Goal: Information Seeking & Learning: Learn about a topic

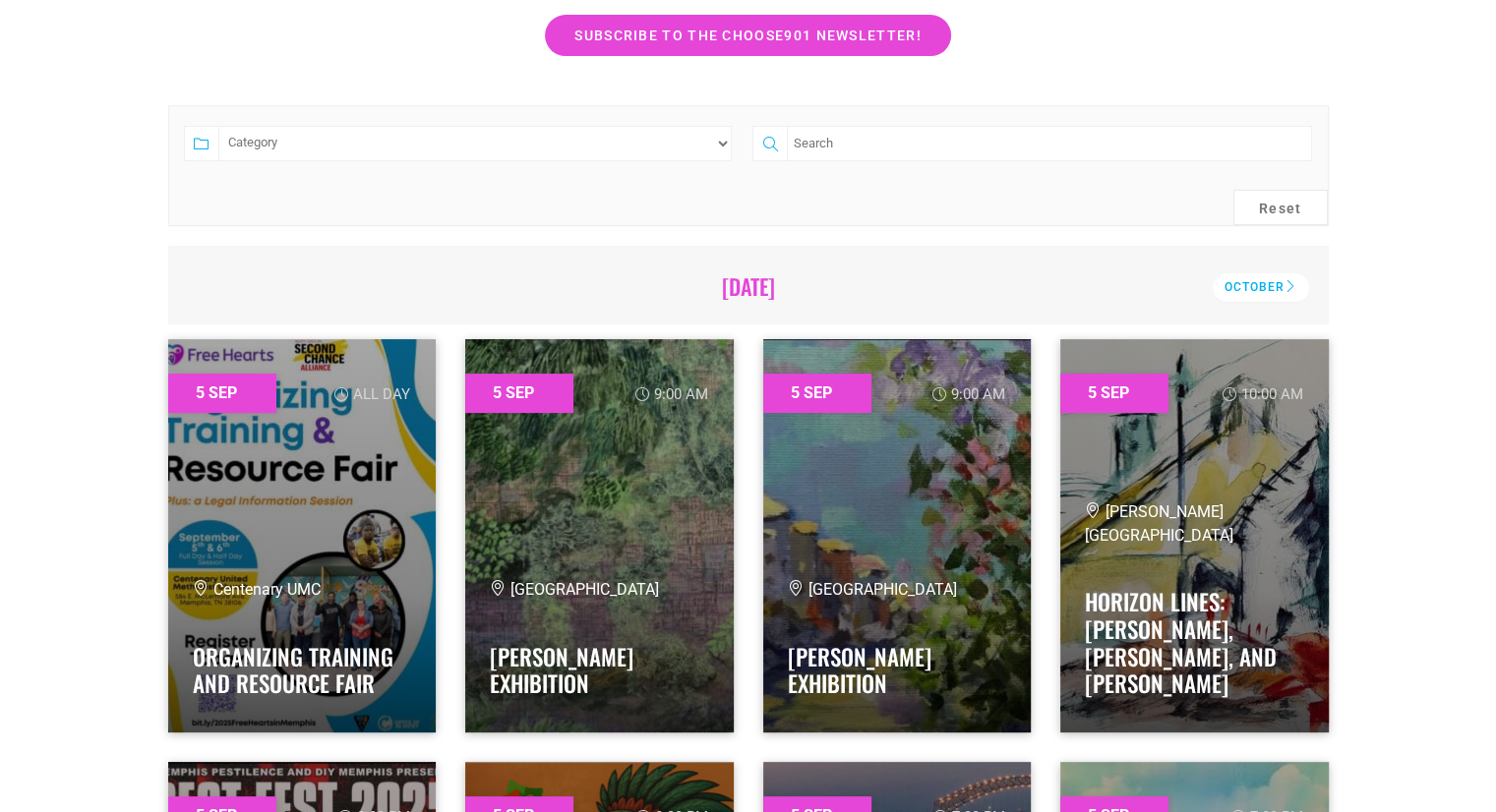
scroll to position [447, 0]
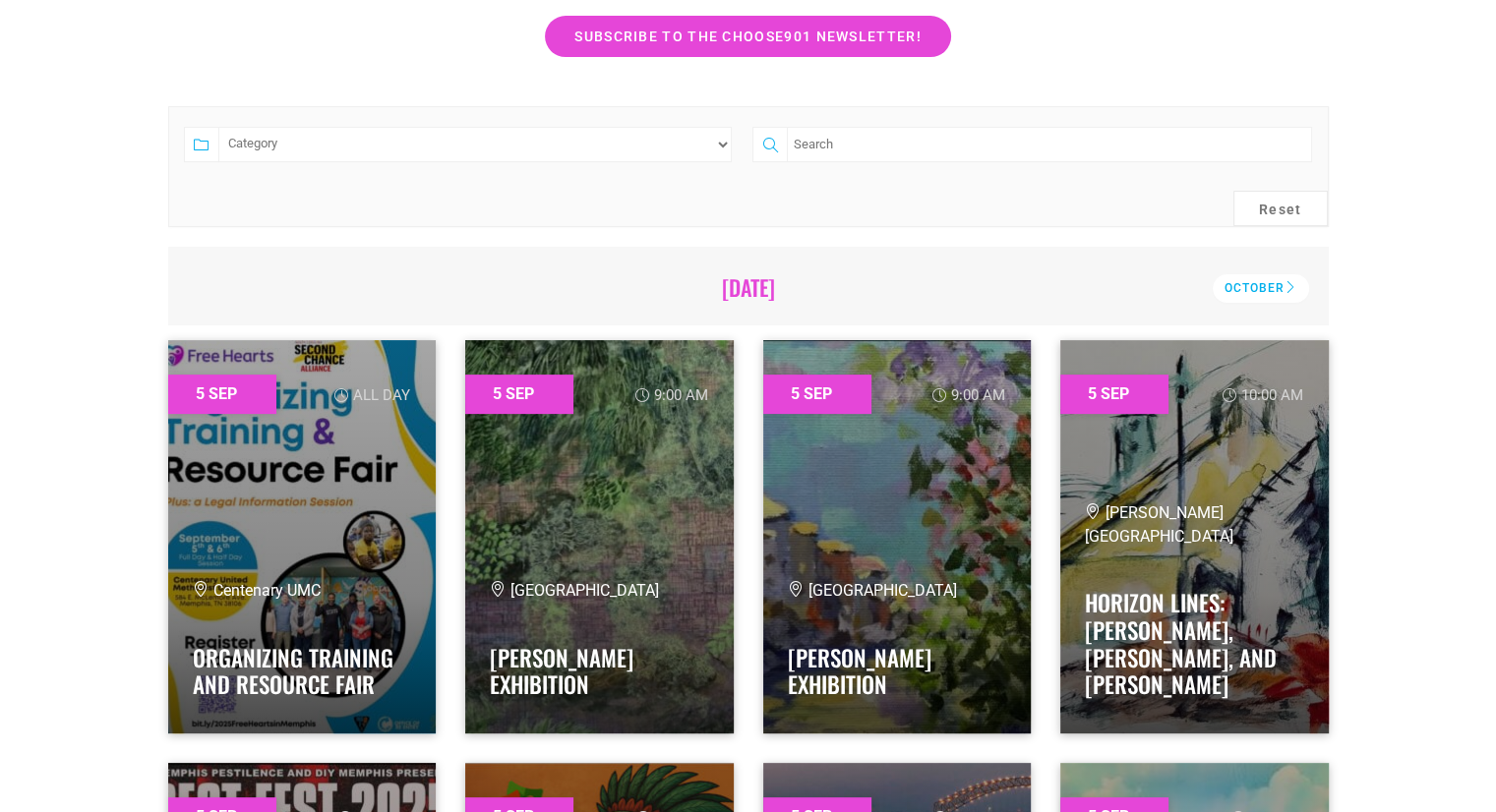
click at [521, 146] on select "Category Adults Only Career Comedy Education Family Family Friendly Festival Fi…" at bounding box center [475, 145] width 514 height 36
click at [219, 127] on select "Category Adults Only Career Comedy Education Family Family Friendly Festival Fi…" at bounding box center [475, 145] width 514 height 36
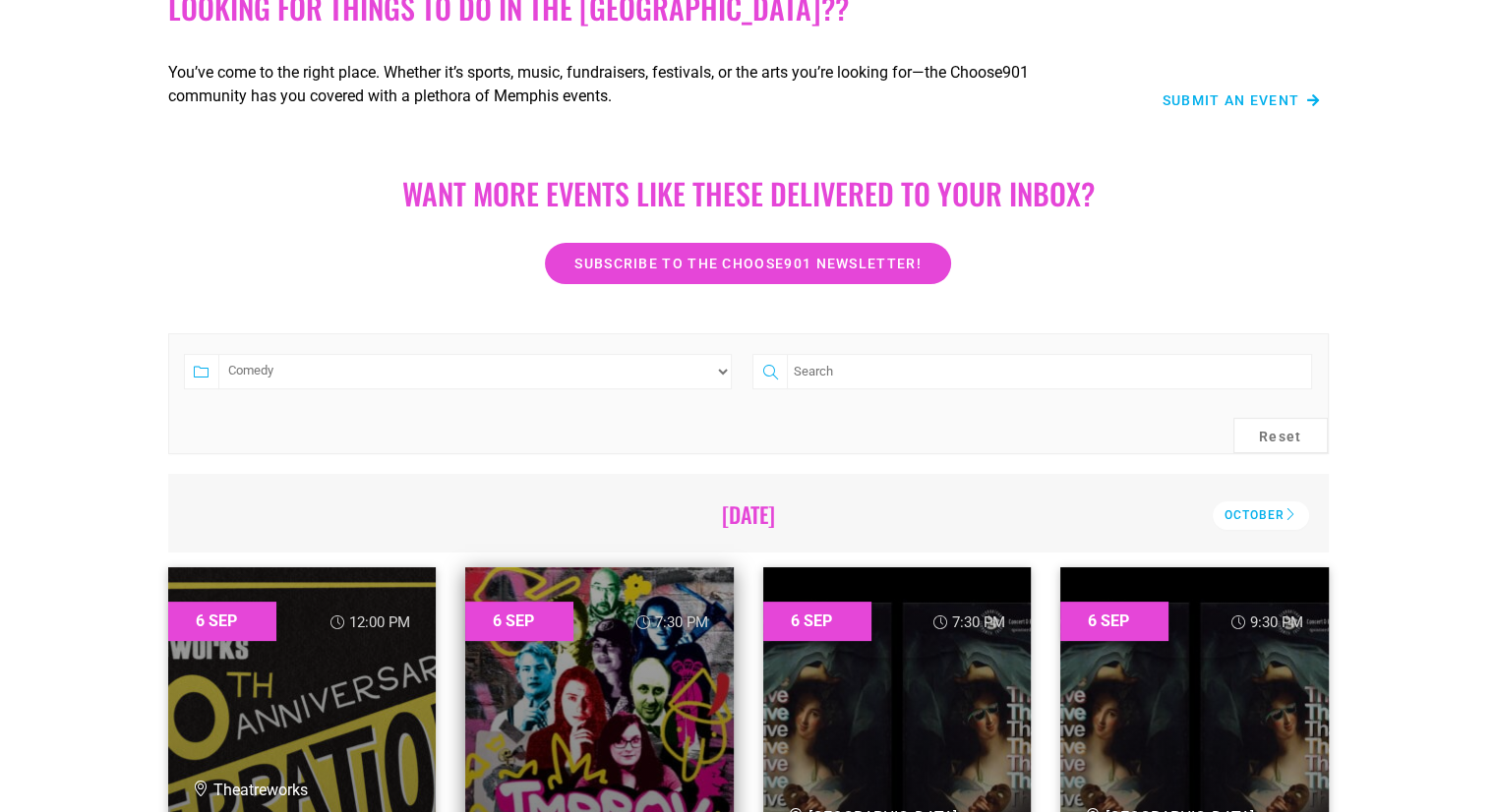
scroll to position [145, 0]
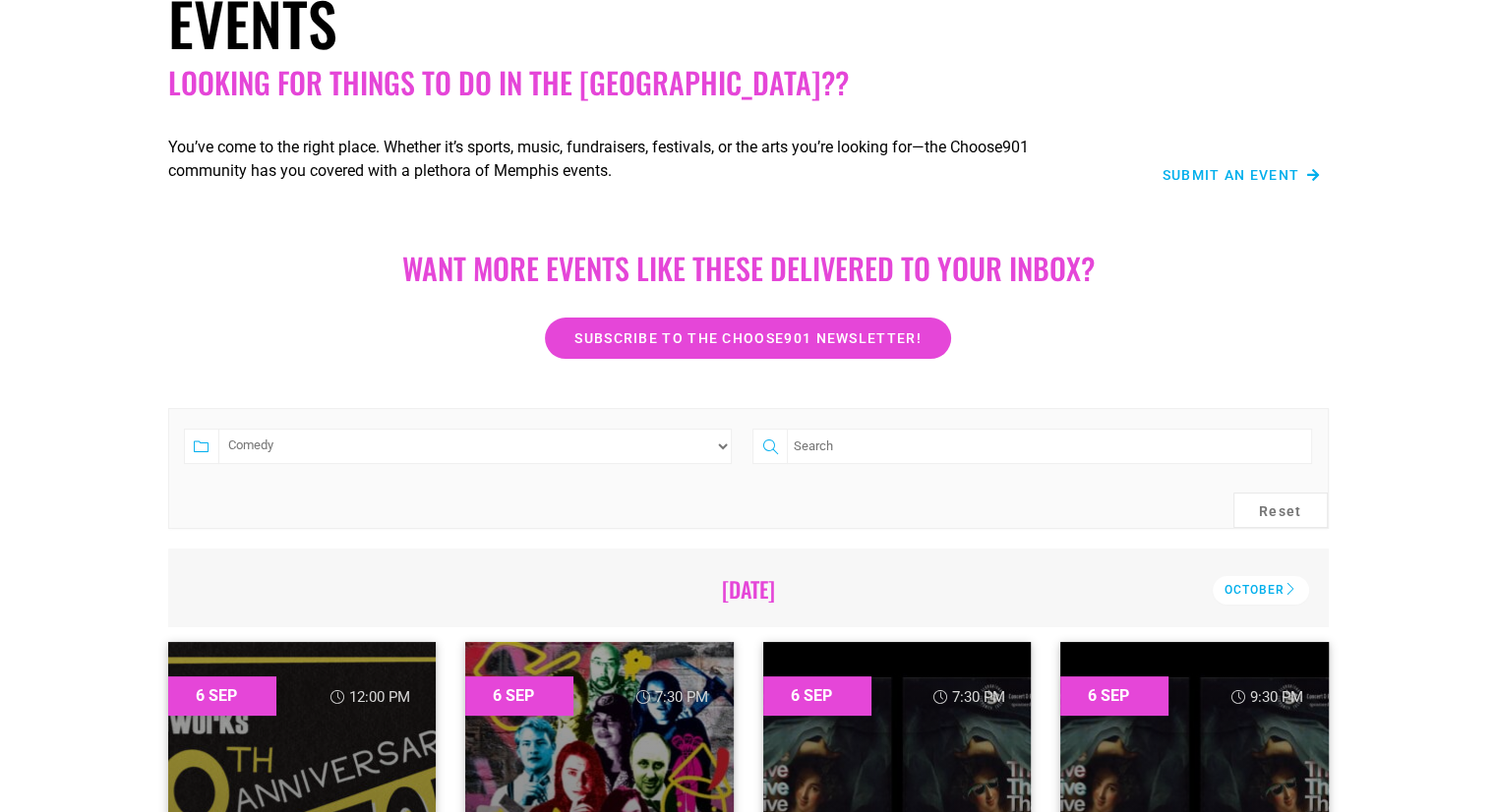
click at [711, 436] on select "Category Adults Only Career Comedy Education Family Family Friendly Festival Fi…" at bounding box center [475, 446] width 514 height 36
click at [219, 428] on select "Category Adults Only Career Comedy Education Family Family Friendly Festival Fi…" at bounding box center [475, 446] width 514 height 36
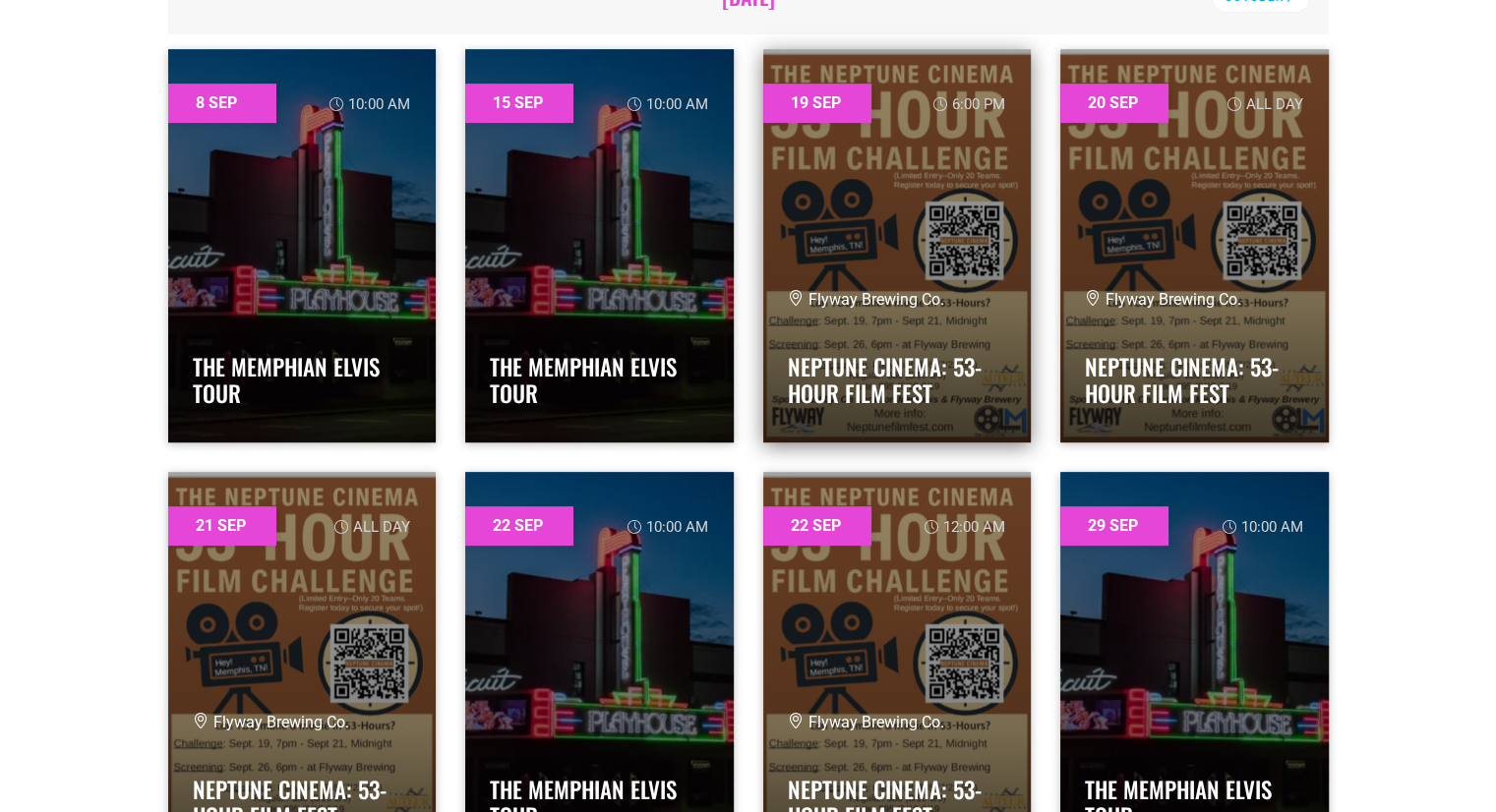
scroll to position [735, 0]
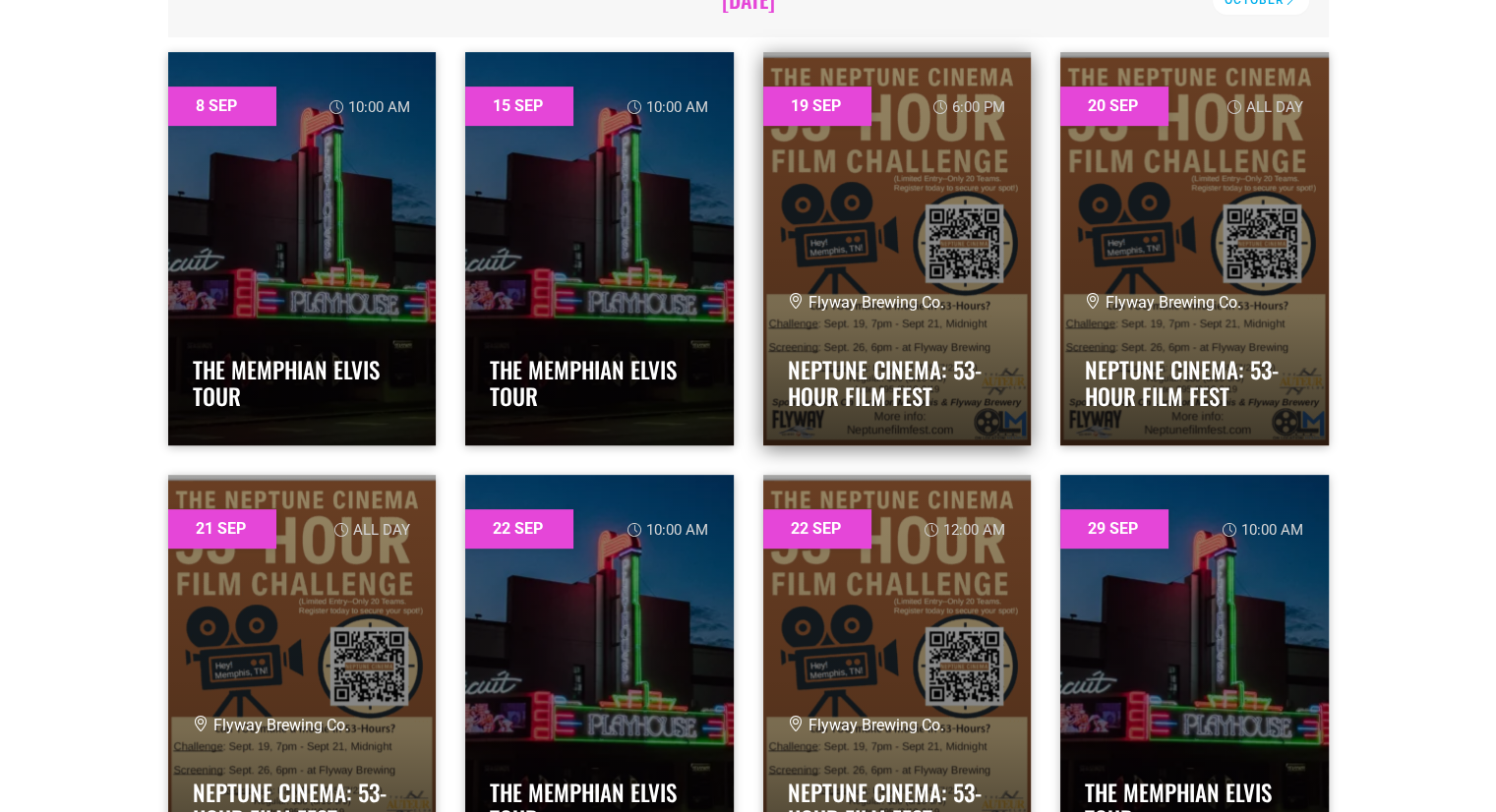
click at [900, 174] on link at bounding box center [898, 248] width 268 height 394
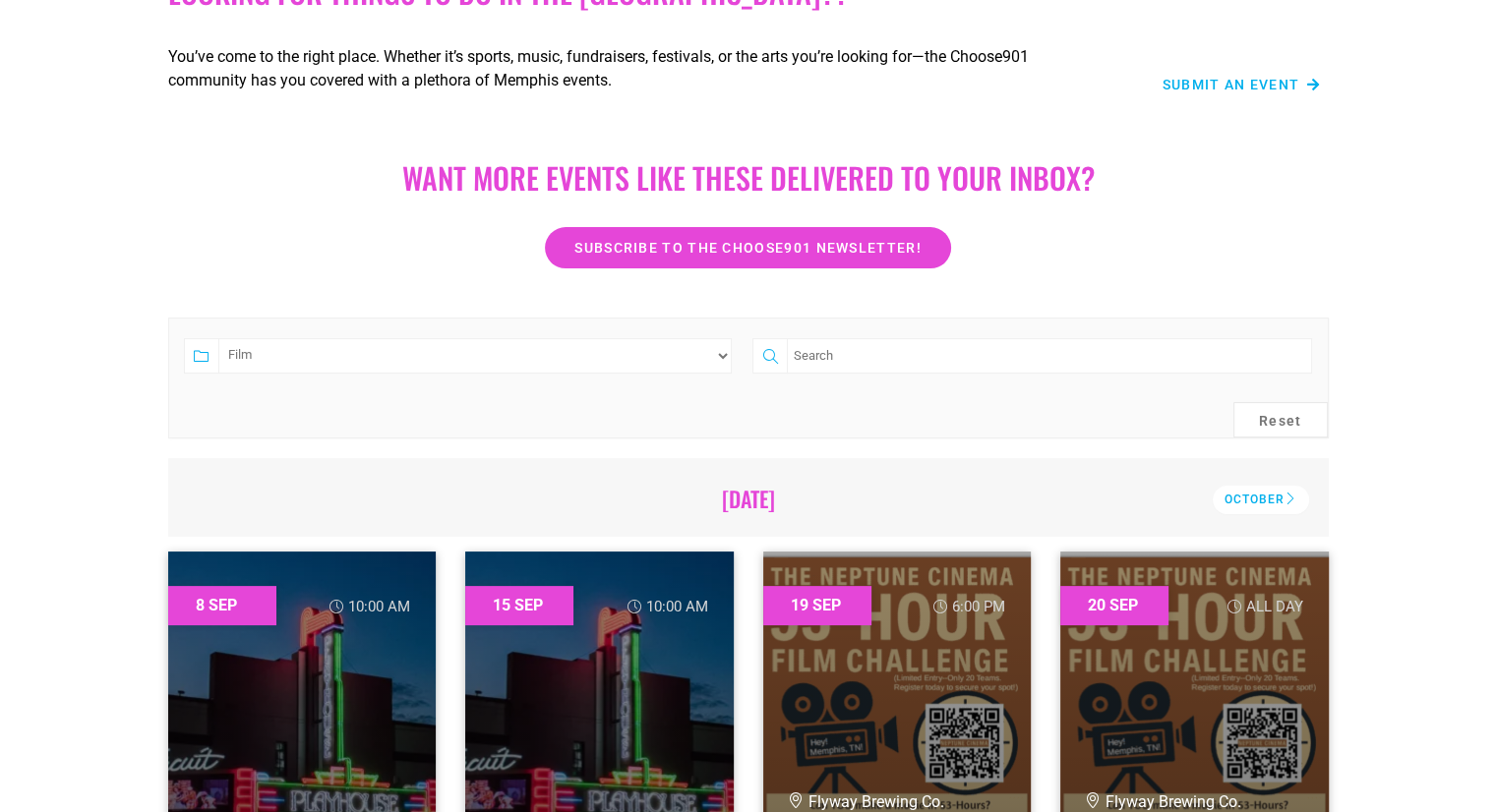
scroll to position [0, 0]
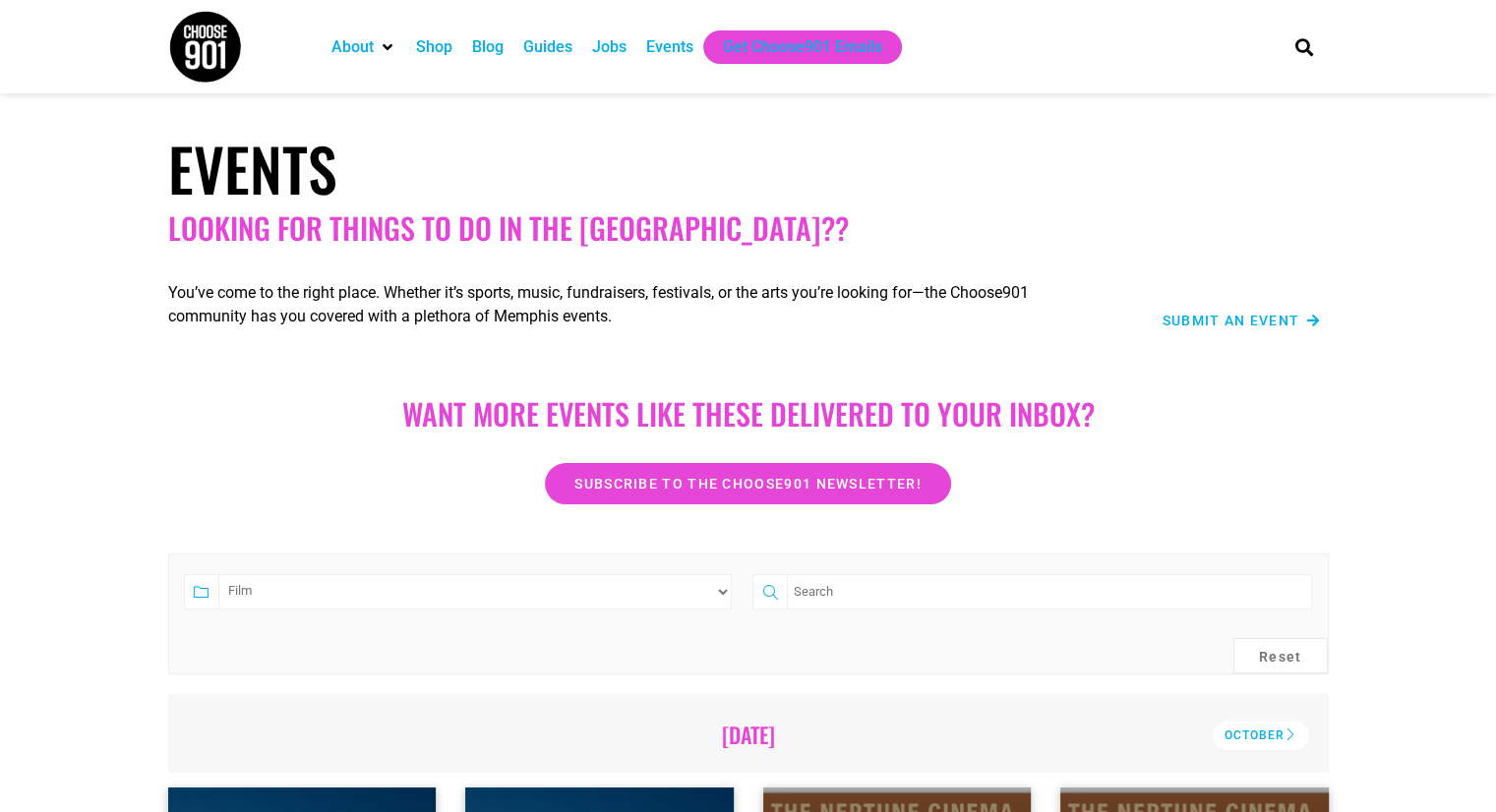
click at [468, 595] on select "Category Adults Only Career Comedy Education Family Family Friendly Festival Fi…" at bounding box center [475, 592] width 514 height 36
select select "75"
click at [219, 574] on select "Category Adults Only Career Comedy Education Family Family Friendly Festival Fi…" at bounding box center [475, 592] width 514 height 36
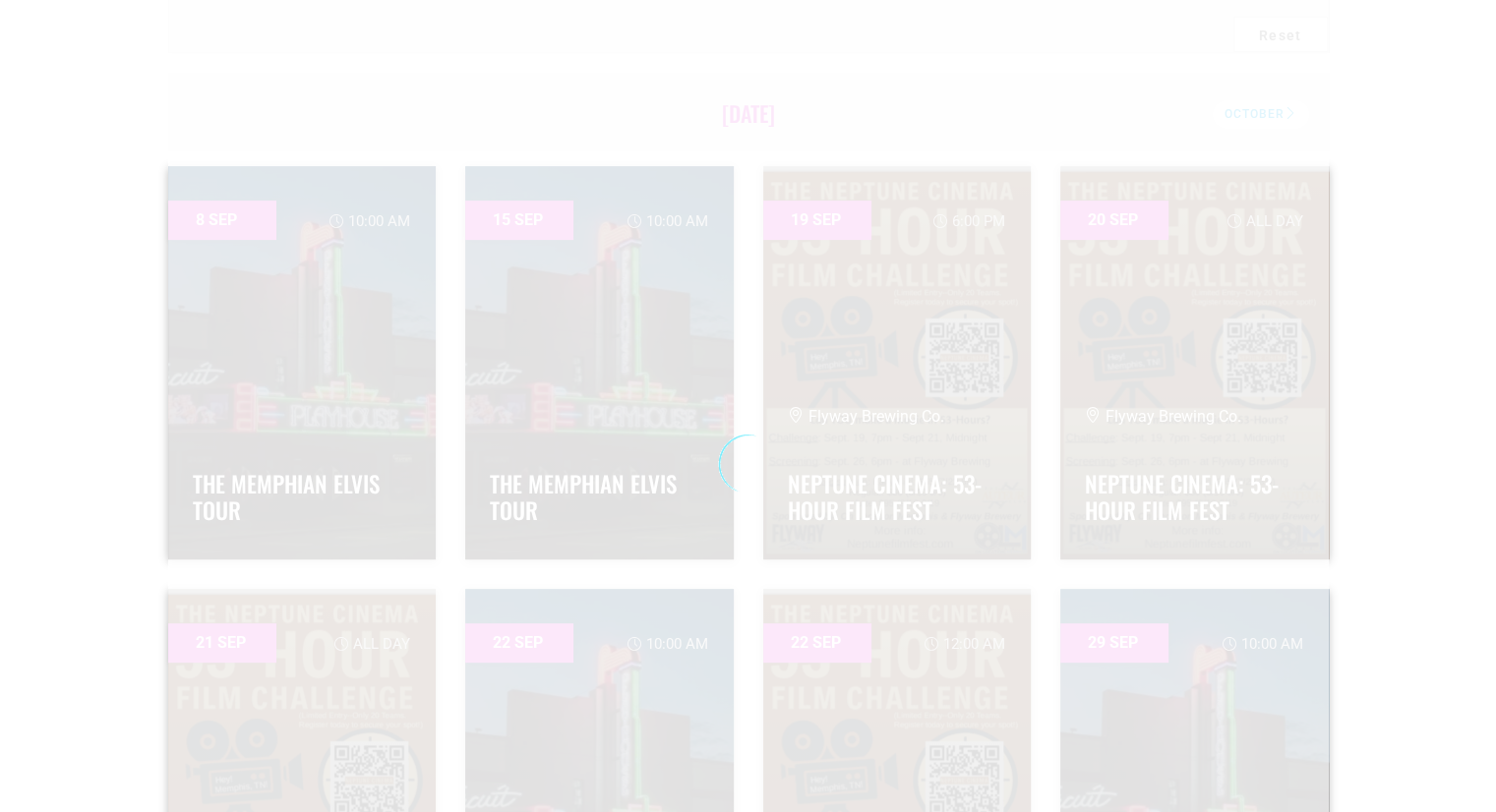
scroll to position [623, 0]
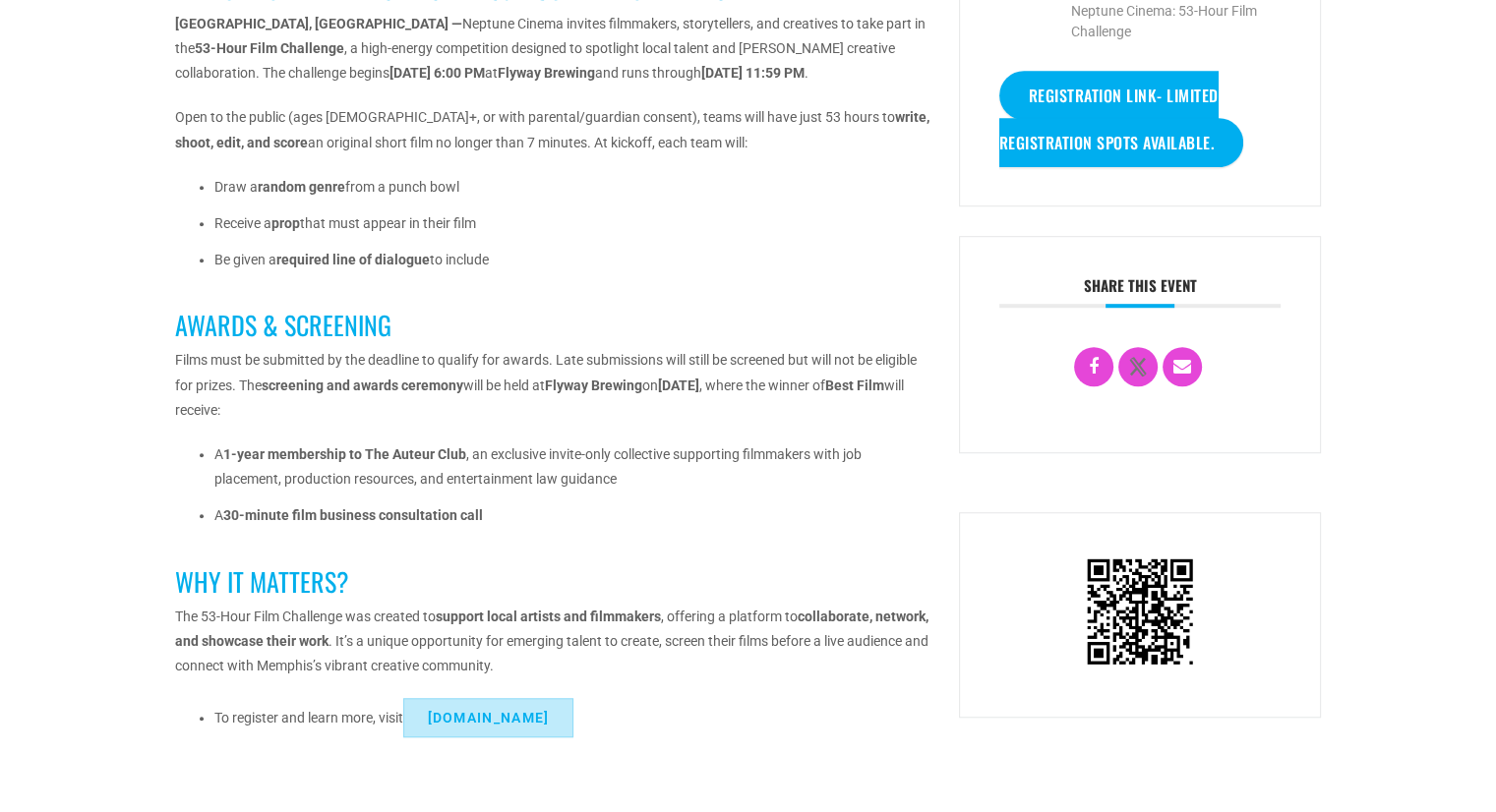
scroll to position [1273, 0]
click at [441, 718] on button "[DOMAIN_NAME]" at bounding box center [489, 719] width 171 height 40
click at [476, 710] on button "[DOMAIN_NAME]" at bounding box center [489, 719] width 171 height 40
click at [532, 721] on button "Neptunefilmfest.com" at bounding box center [489, 719] width 171 height 40
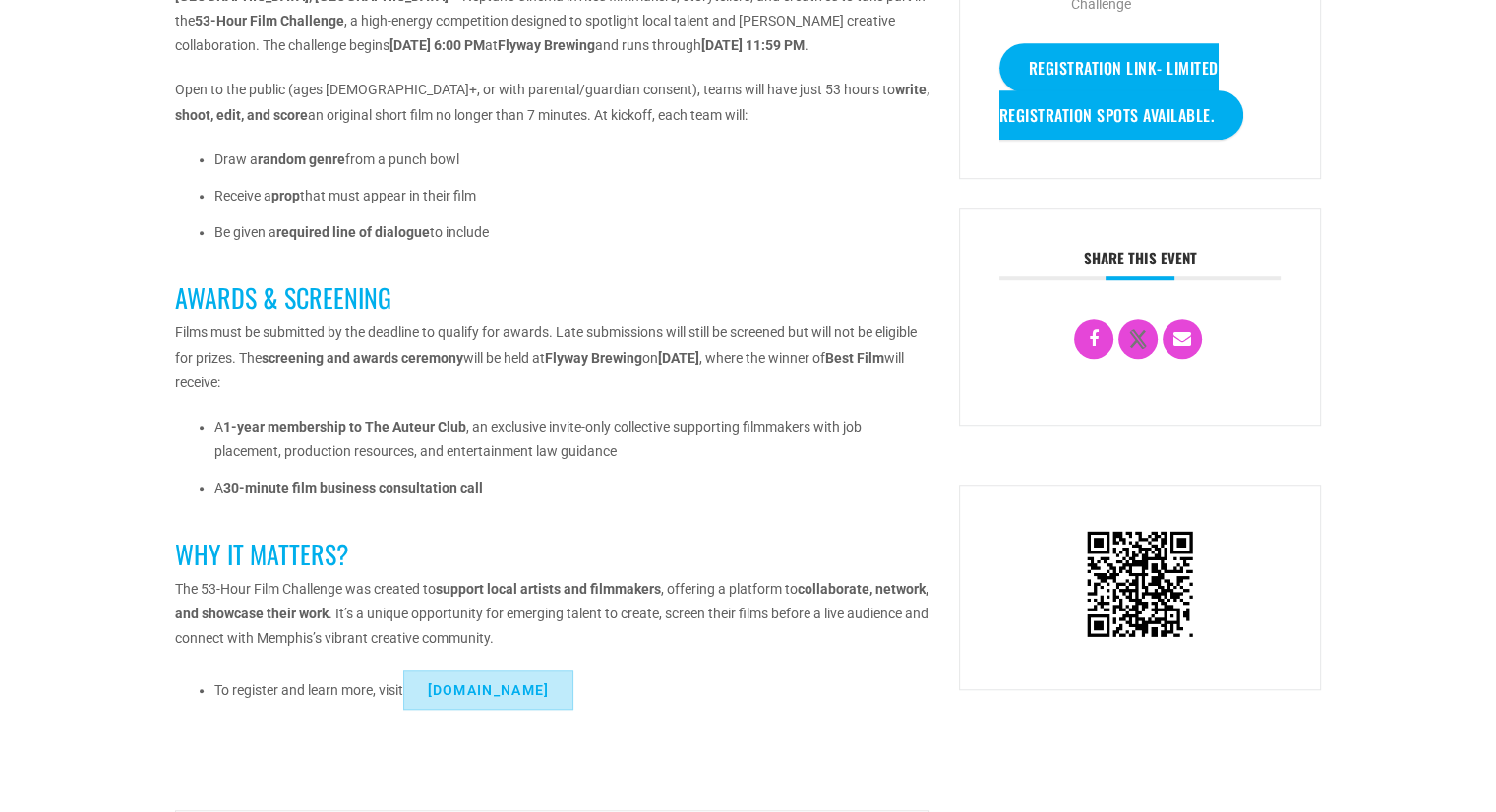
scroll to position [1304, 0]
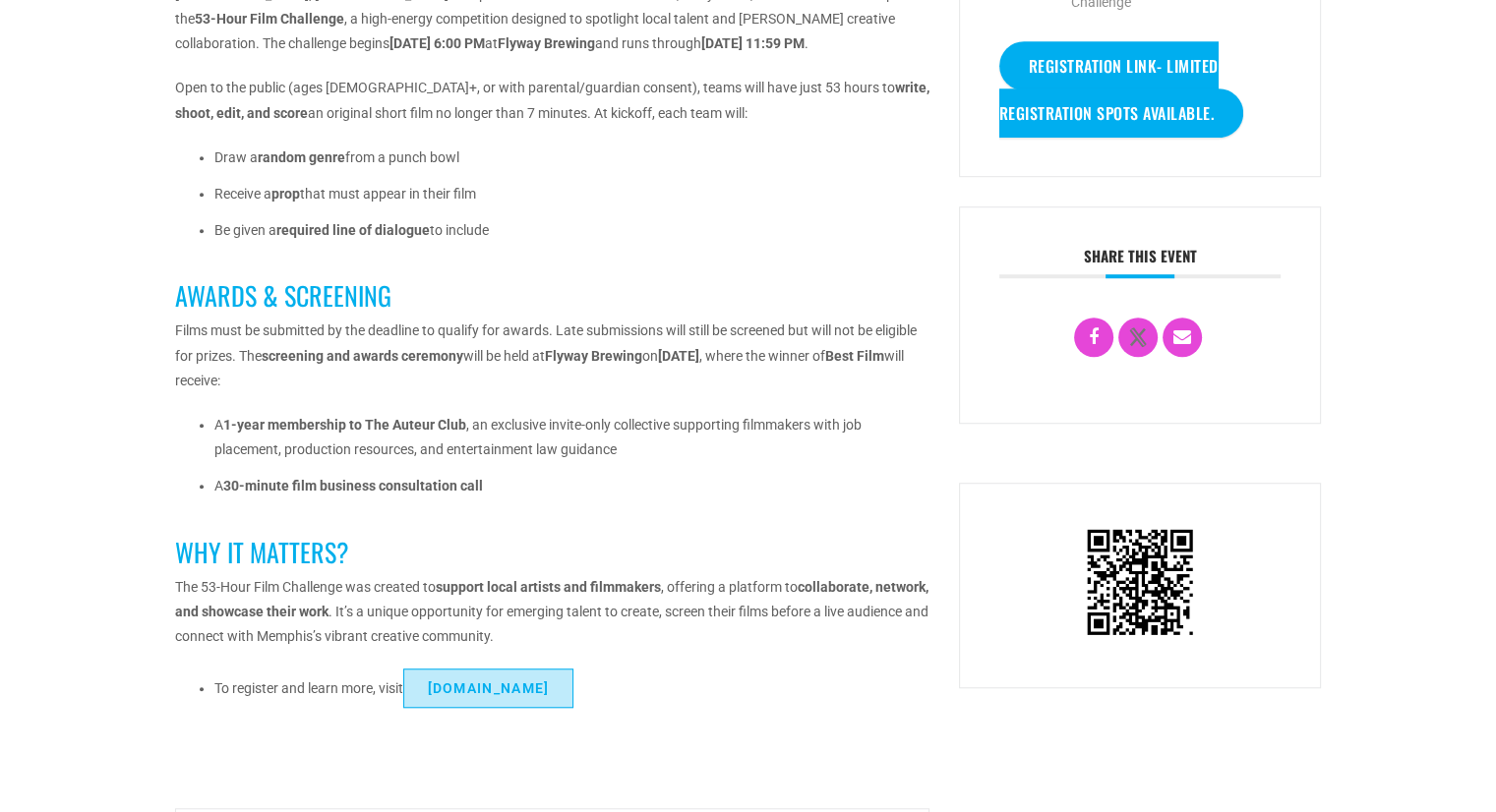
click at [550, 679] on button "Neptunefilmfest.com" at bounding box center [489, 689] width 171 height 40
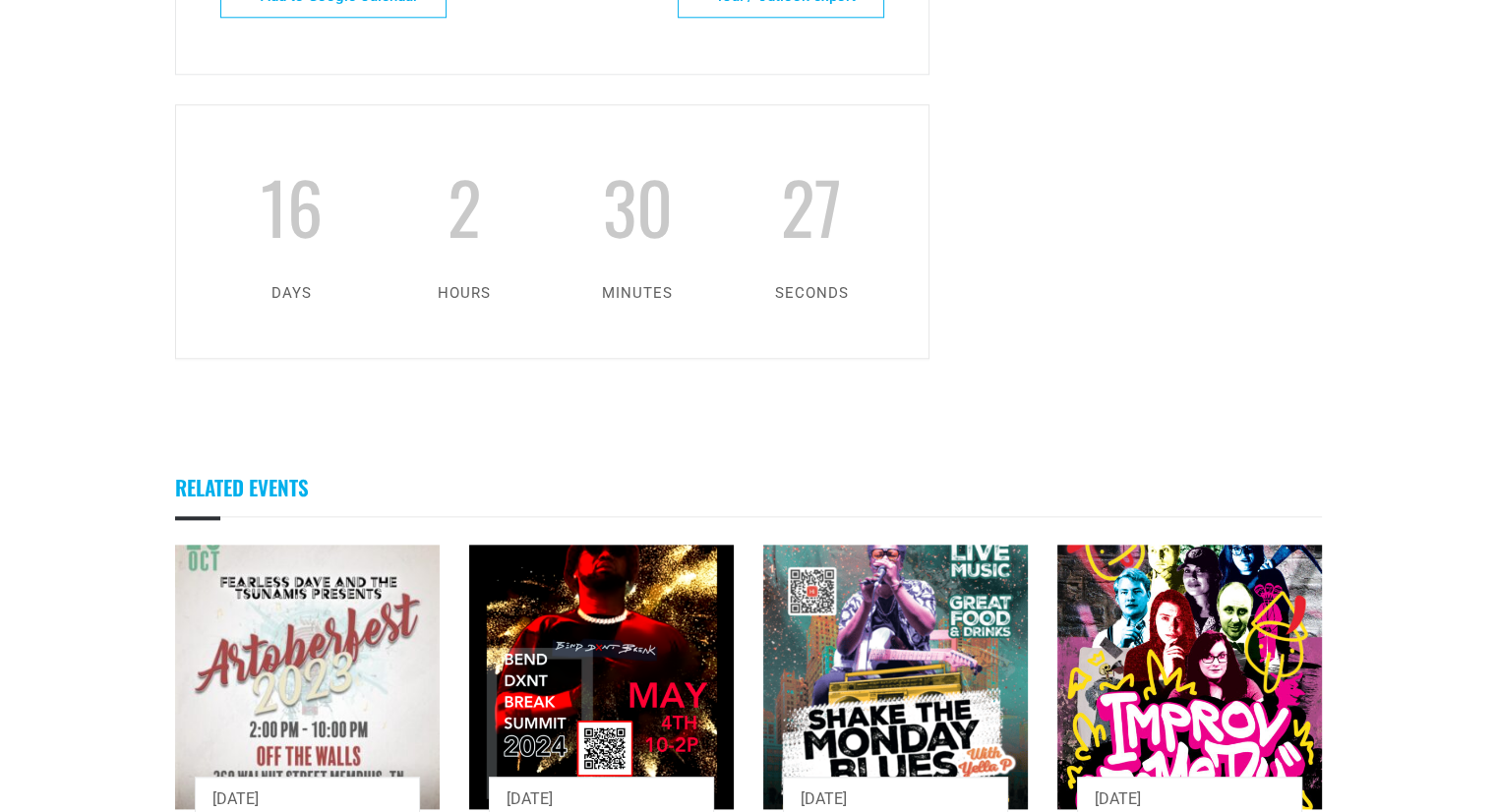
scroll to position [2191, 0]
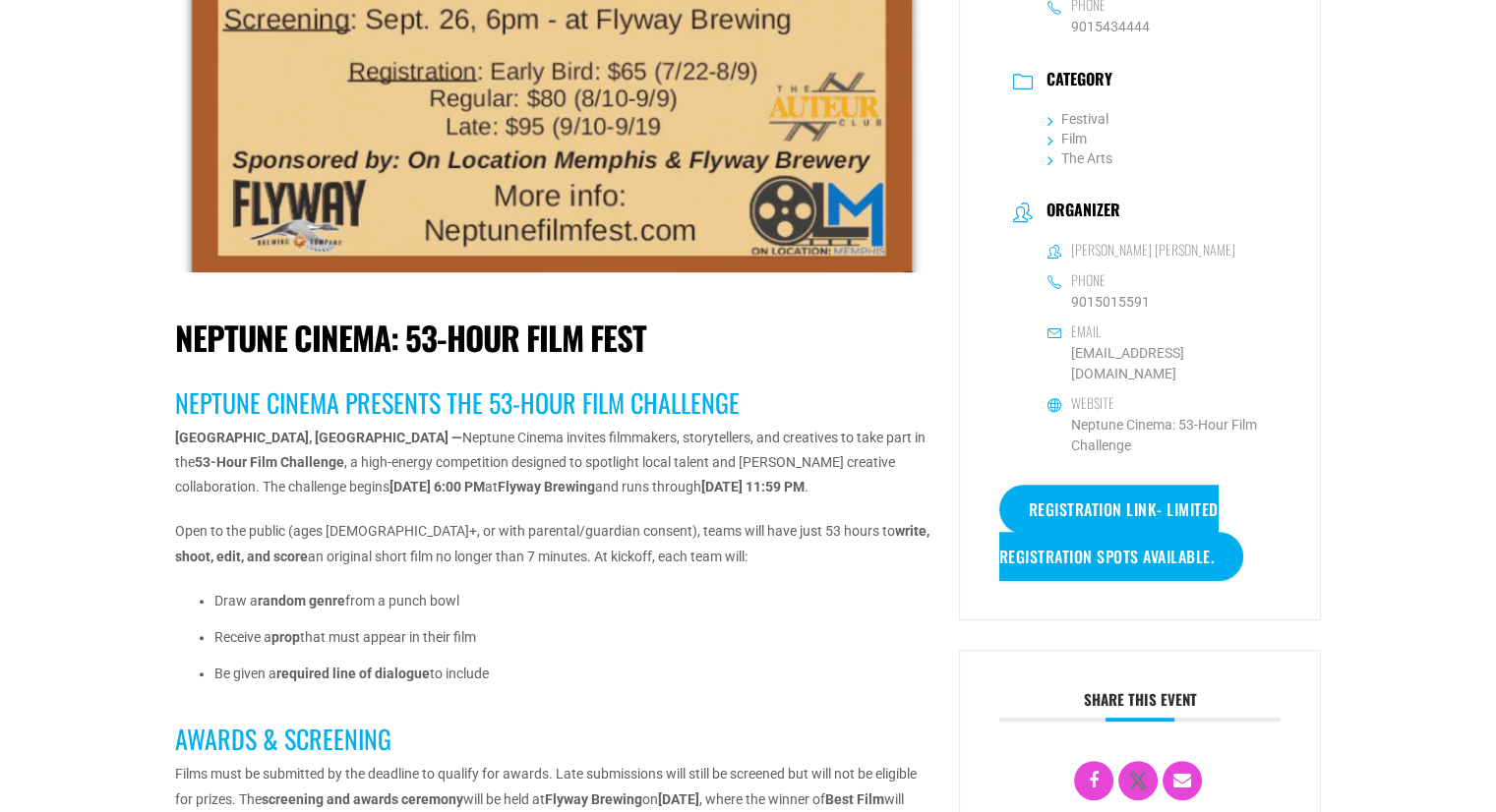
scroll to position [860, 0]
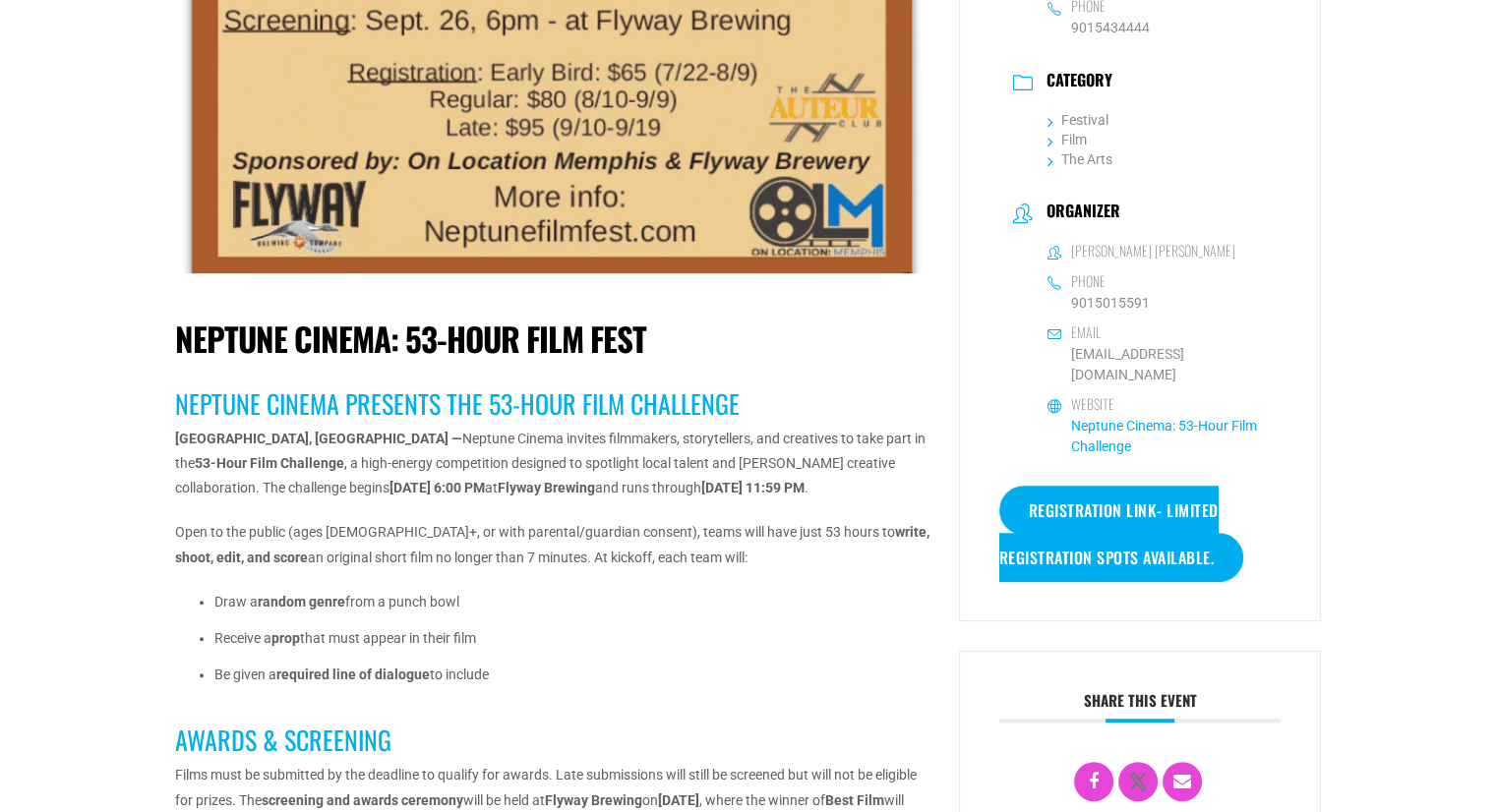
click at [1083, 430] on link "Neptune Cinema: 53-Hour Film Challenge" at bounding box center [1163, 435] width 186 height 37
